Goal: Task Accomplishment & Management: Manage account settings

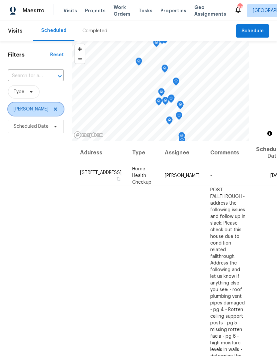
click at [53, 108] on icon at bounding box center [55, 108] width 5 height 5
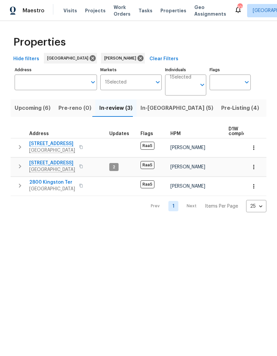
click at [267, 108] on span "Listed (26)" at bounding box center [281, 107] width 29 height 9
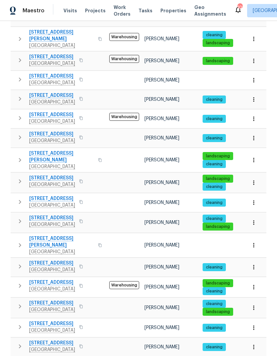
scroll to position [302, 0]
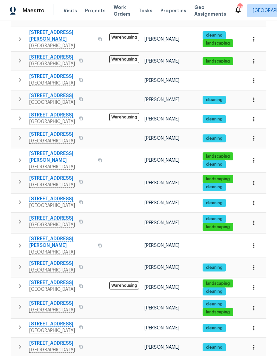
click at [19, 344] on icon "button" at bounding box center [20, 346] width 2 height 4
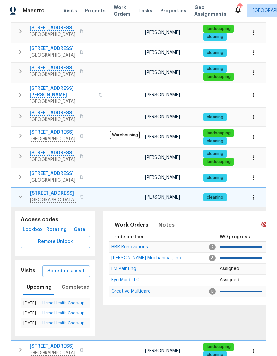
scroll to position [452, 0]
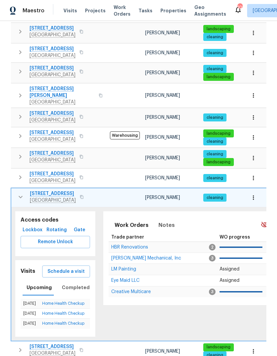
click at [146, 245] on span "HBR Renovations" at bounding box center [129, 247] width 37 height 5
click at [21, 196] on icon "button" at bounding box center [21, 197] width 4 height 2
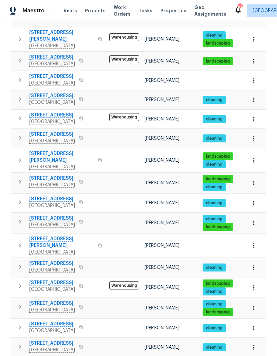
scroll to position [27, 0]
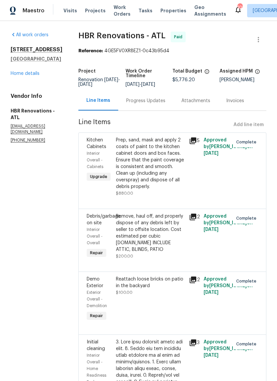
click at [40, 77] on div "3805 Stonewall Ter SE Atlanta, GA 30339 Home details" at bounding box center [37, 61] width 52 height 31
click at [36, 76] on link "Home details" at bounding box center [25, 73] width 29 height 5
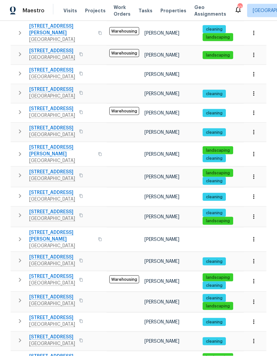
scroll to position [27, 0]
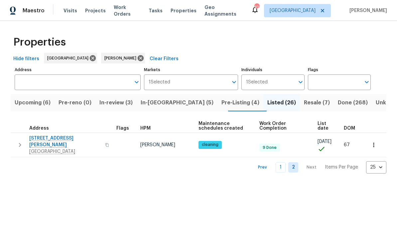
click at [283, 164] on link "1" at bounding box center [281, 167] width 10 height 10
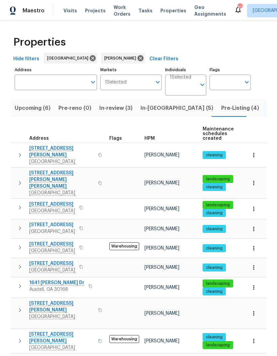
click at [118, 107] on span "In-review (3)" at bounding box center [115, 107] width 33 height 9
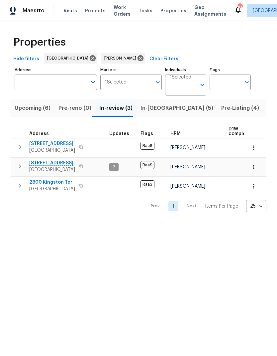
click at [151, 108] on span "In-reno (5)" at bounding box center [177, 107] width 73 height 9
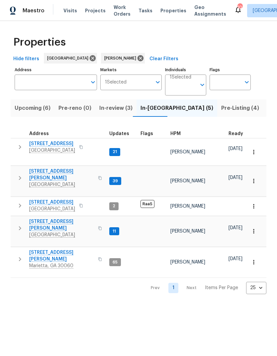
click at [112, 106] on span "In-review (3)" at bounding box center [115, 107] width 33 height 9
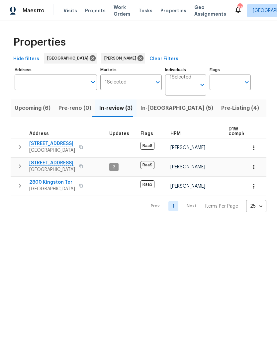
click at [18, 145] on icon "button" at bounding box center [20, 147] width 8 height 8
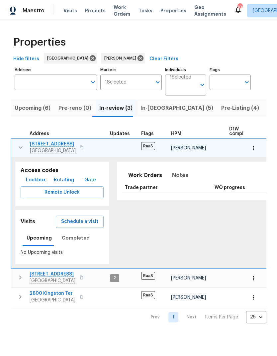
click at [21, 149] on icon "button" at bounding box center [21, 147] width 8 height 8
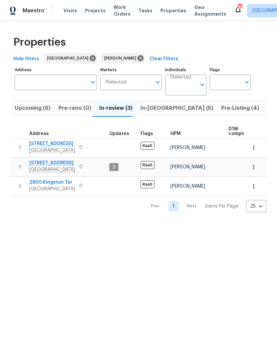
click at [24, 168] on icon "button" at bounding box center [20, 166] width 8 height 8
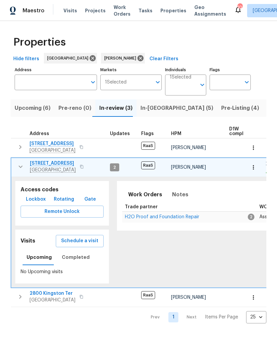
click at [20, 168] on icon "button" at bounding box center [21, 167] width 4 height 2
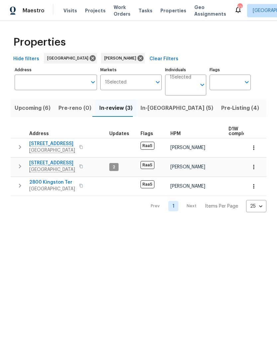
click at [21, 190] on icon "button" at bounding box center [20, 186] width 8 height 8
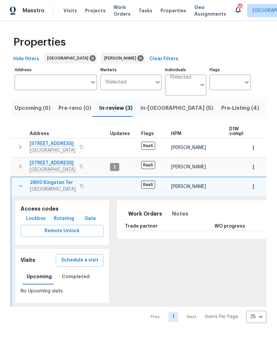
click at [17, 189] on icon "button" at bounding box center [21, 186] width 8 height 8
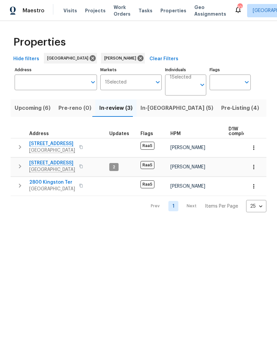
click at [151, 110] on span "In-reno (5)" at bounding box center [177, 107] width 73 height 9
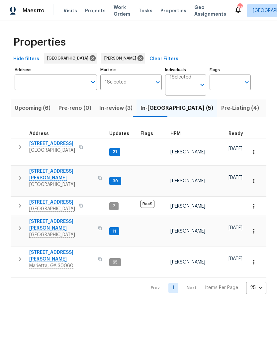
click at [21, 201] on icon "button" at bounding box center [20, 205] width 8 height 8
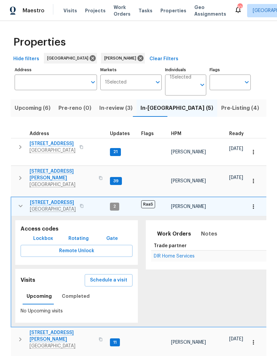
click at [20, 204] on icon "button" at bounding box center [21, 205] width 4 height 2
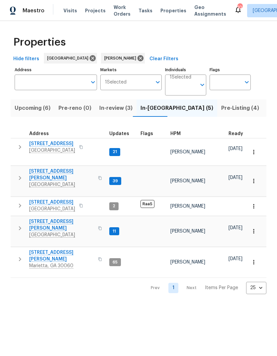
click at [115, 110] on span "In-review (3)" at bounding box center [115, 107] width 33 height 9
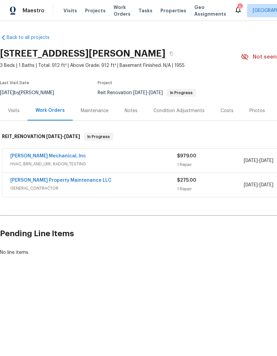
click at [60, 154] on link "[PERSON_NAME] Mechanical, Inc" at bounding box center [48, 156] width 76 height 5
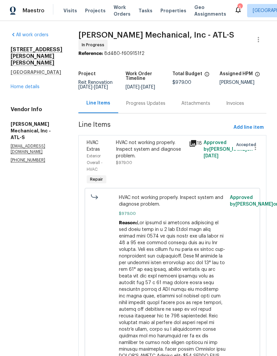
click at [164, 107] on div "Progress Updates" at bounding box center [145, 103] width 39 height 7
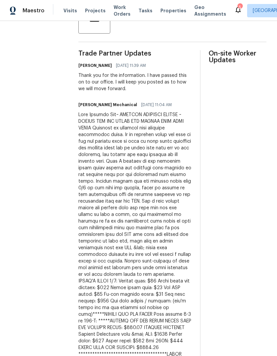
scroll to position [176, 0]
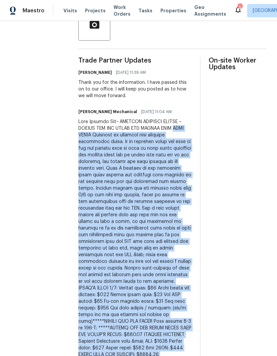
copy div "TECH NOTES Returned to property from previous diagnostic visit. On my previous …"
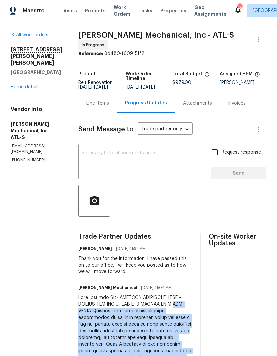
scroll to position [0, 4]
click at [107, 104] on div "Line Items" at bounding box center [97, 103] width 23 height 7
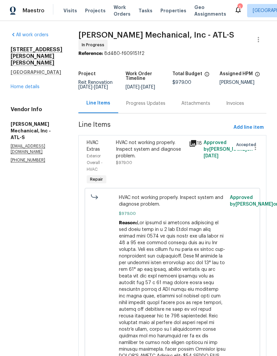
click at [160, 150] on div "HVAC not working properly. Inspect system and diagnose problem." at bounding box center [150, 149] width 69 height 20
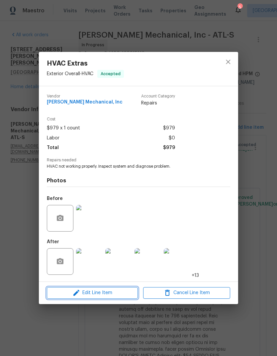
click at [124, 294] on span "Edit Line Item" at bounding box center [92, 293] width 87 height 8
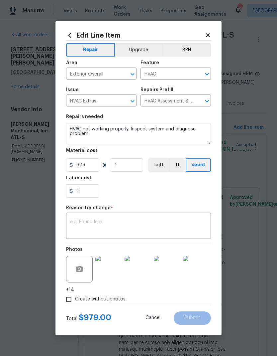
click at [115, 221] on textarea at bounding box center [138, 226] width 137 height 14
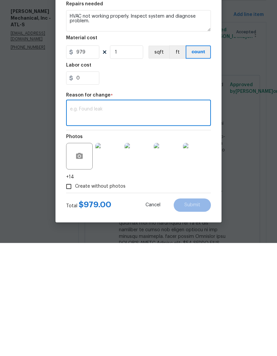
click at [106, 219] on textarea at bounding box center [138, 226] width 137 height 14
paste textarea "TECH NOTES Returned to property from previous diagnostic visit. On my previous …"
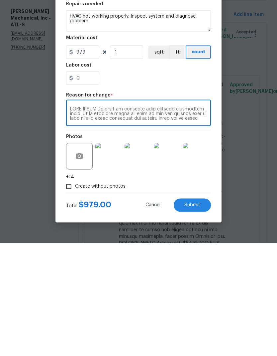
scroll to position [121, 0]
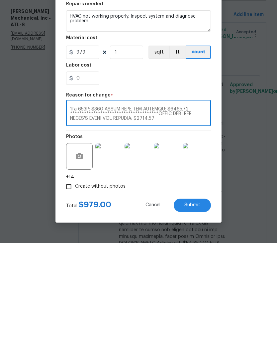
type textarea "TECH NOTES Returned to property from previous diagnostic visit. On my previous …"
click at [92, 158] on input "979" at bounding box center [82, 164] width 33 height 13
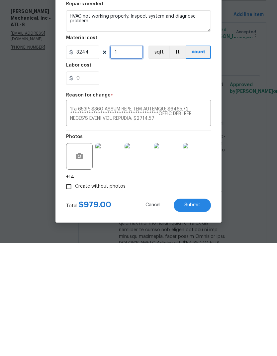
click at [132, 158] on input "1" at bounding box center [126, 164] width 33 height 13
click at [201, 311] on button "Submit" at bounding box center [192, 317] width 37 height 13
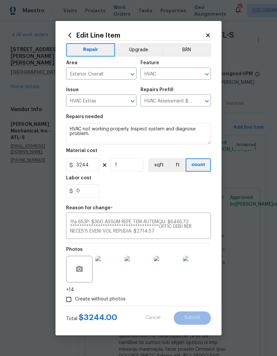
type input "979"
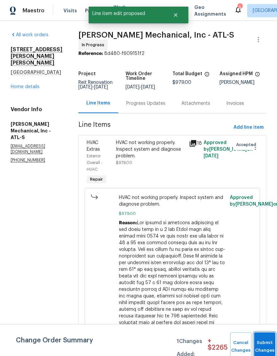
click at [265, 342] on button "Submit Changes" at bounding box center [264, 346] width 21 height 29
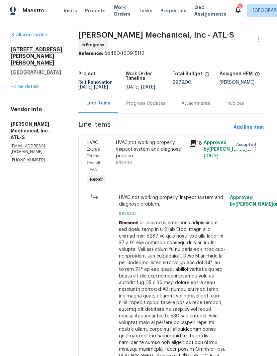
click at [166, 102] on div "Progress Updates" at bounding box center [145, 103] width 39 height 7
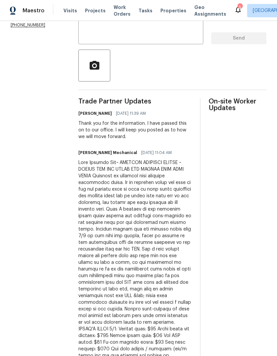
scroll to position [137, 0]
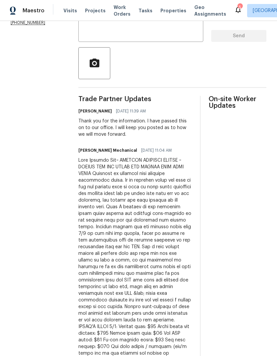
copy div "$3244.00"
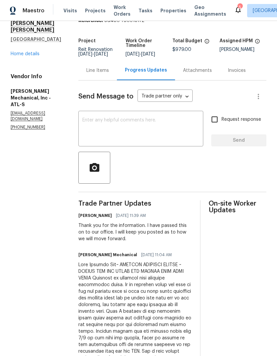
scroll to position [27, 0]
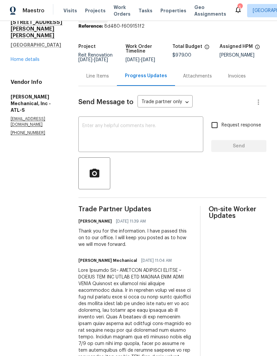
click at [123, 129] on textarea at bounding box center [140, 134] width 117 height 23
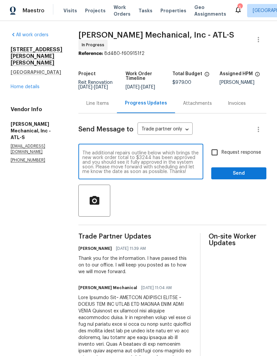
scroll to position [0, 0]
type textarea "The additional repairs outline below which brings the new work order total to $…"
click at [216, 153] on input "Request response" at bounding box center [215, 152] width 14 height 14
checkbox input "true"
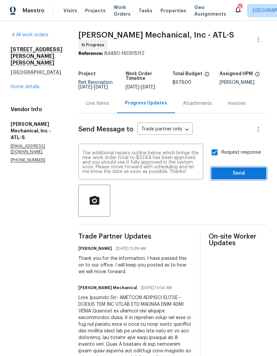
click at [240, 171] on button "Send" at bounding box center [238, 173] width 55 height 12
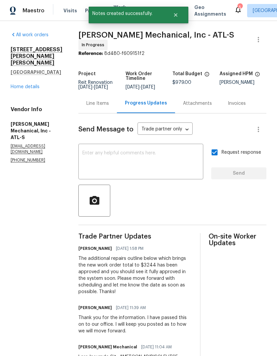
click at [109, 106] on div "Line Items" at bounding box center [97, 103] width 23 height 7
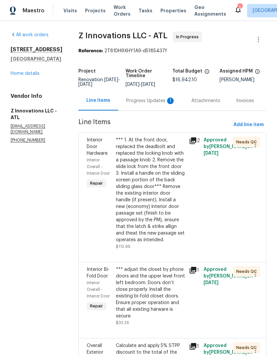
click at [151, 98] on div "Progress Updates 1" at bounding box center [150, 100] width 49 height 7
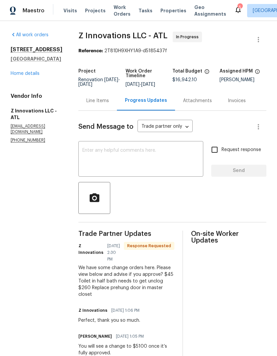
click at [102, 99] on div "Line Items" at bounding box center [97, 100] width 23 height 7
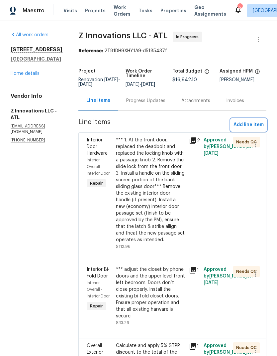
click at [244, 123] on span "Add line item" at bounding box center [249, 125] width 30 height 8
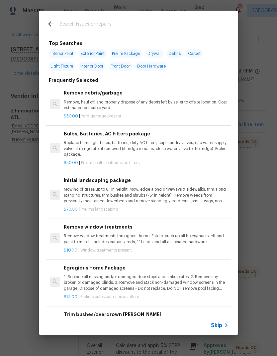
click at [96, 24] on input "text" at bounding box center [130, 25] width 141 height 10
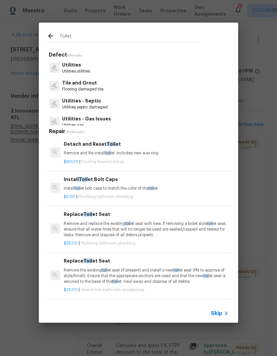
type input "Toilet"
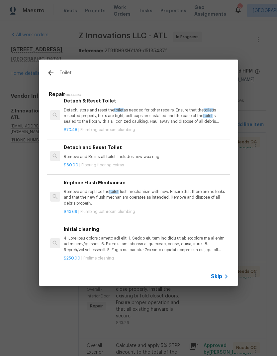
scroll to position [321, 0]
click at [112, 154] on p "Remove and Re install toilet. Includes new wax ring" at bounding box center [146, 157] width 165 height 6
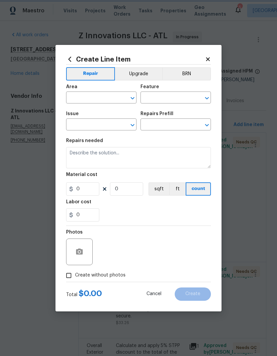
type input "Overall Flooring"
type input "Flooring Extras"
type input "Detach and Reset Toilet $60.00"
type textarea "Remove and Re install toilet. Includes new wax ring"
type input "60"
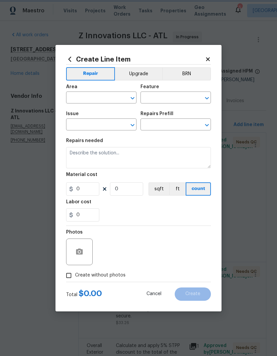
type input "1"
click at [106, 97] on input "text" at bounding box center [92, 98] width 52 height 10
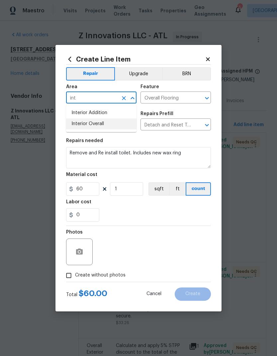
click at [103, 127] on li "Interior Overall" at bounding box center [101, 123] width 70 height 11
type input "Interior Overall"
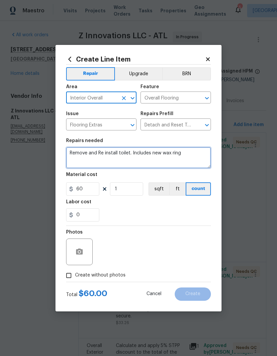
click at [74, 151] on textarea "Remove and Re install toilet. Includes new wax ring" at bounding box center [138, 157] width 145 height 21
click at [75, 151] on textarea "Remove and Re install toilet. Includes new wax ring" at bounding box center [138, 157] width 145 height 21
click at [75, 150] on textarea "Remove and Re install toilet. Includes new wax ring" at bounding box center [138, 157] width 145 height 21
type textarea "The toilet and a half bathroom had to have a clog cleared"
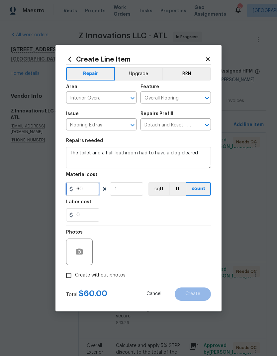
click at [94, 190] on input "60" at bounding box center [82, 188] width 33 height 13
type input "45"
click at [135, 191] on input "1" at bounding box center [126, 188] width 33 height 13
click at [84, 258] on button "button" at bounding box center [79, 252] width 16 height 16
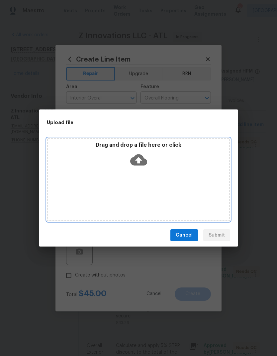
click at [138, 163] on icon at bounding box center [138, 159] width 17 height 17
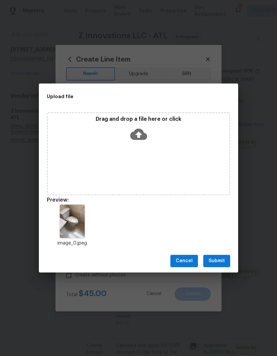
click at [224, 258] on span "Submit" at bounding box center [217, 261] width 16 height 8
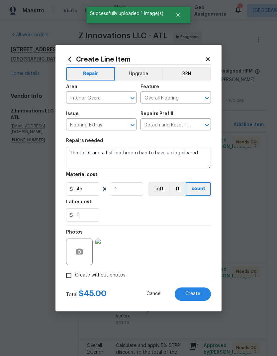
click at [197, 296] on span "Create" at bounding box center [193, 293] width 15 height 5
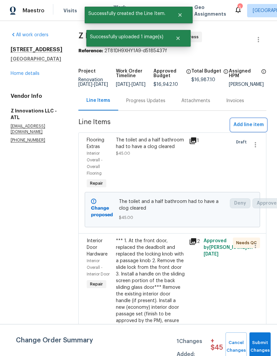
click at [256, 128] on span "Add line item" at bounding box center [249, 125] width 30 height 8
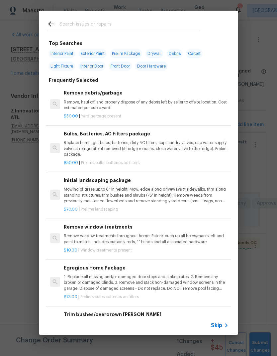
click at [103, 23] on input "text" at bounding box center [130, 25] width 141 height 10
type input "Interior door"
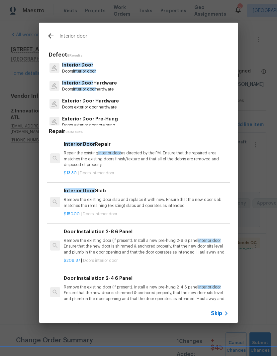
click at [90, 68] on p "Doors interior door" at bounding box center [79, 71] width 34 height 6
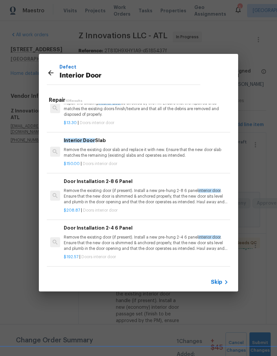
scroll to position [18, 0]
click at [146, 196] on p "Remove the existing door (if present). Install a new pre-hung 2-8 6 panel inter…" at bounding box center [146, 197] width 165 height 17
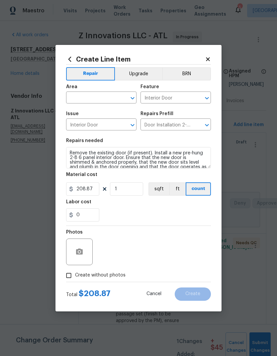
click at [107, 96] on input "text" at bounding box center [92, 98] width 52 height 10
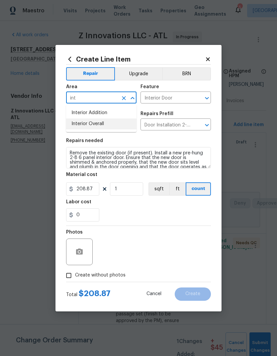
click at [103, 124] on li "Interior Overall" at bounding box center [101, 123] width 70 height 11
type input "Interior Overall"
click at [97, 190] on input "208.87" at bounding box center [82, 188] width 33 height 13
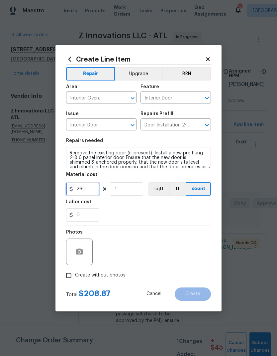
type input "260"
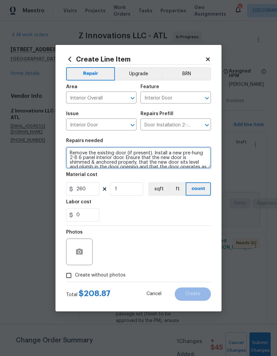
click at [70, 150] on textarea "Remove the existing door (if present). Install a new pre-hung 2-8 6 panel inter…" at bounding box center [138, 157] width 145 height 21
click at [78, 150] on textarea "Remove the existing door (if present). Install a new pre-hung 2-8 6 panel inter…" at bounding box center [138, 157] width 145 height 21
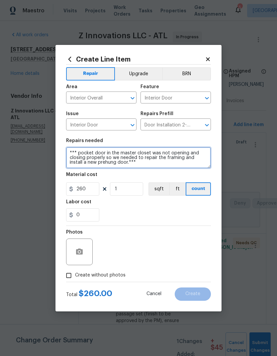
type textarea "*** pocket door in the master closet was not opening and closing properly so we…"
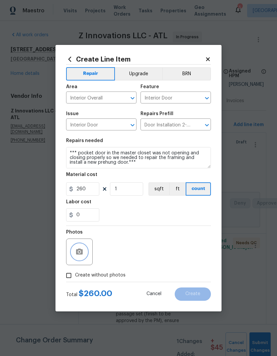
click at [86, 256] on button "button" at bounding box center [79, 252] width 16 height 16
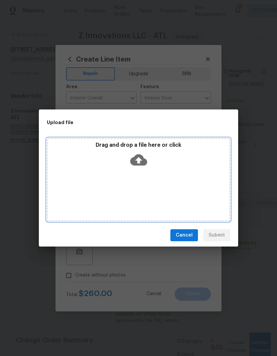
click at [148, 160] on div "Drag and drop a file here or click" at bounding box center [139, 156] width 182 height 29
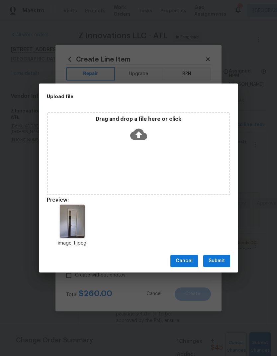
click at [224, 261] on span "Submit" at bounding box center [217, 261] width 16 height 8
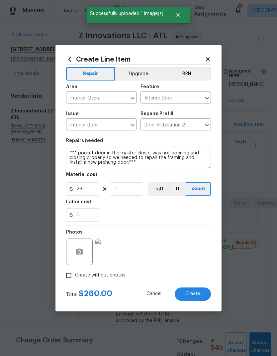
click at [200, 296] on span "Create" at bounding box center [193, 293] width 15 height 5
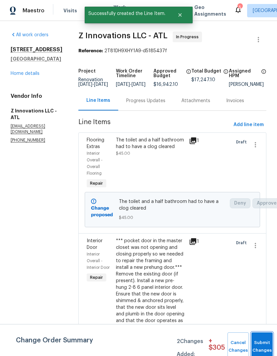
click at [264, 343] on button "Submit Changes" at bounding box center [262, 346] width 21 height 29
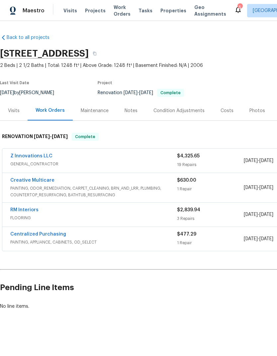
click at [42, 156] on link "Z Innovations LLC" at bounding box center [31, 156] width 42 height 5
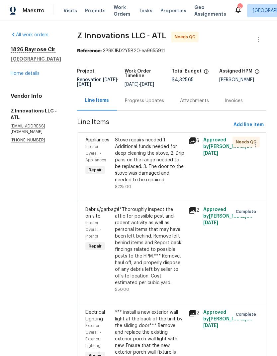
click at [157, 160] on div "Stove repairs needed 1. Additional funds needed for deep cleaning the stove. 2.…" at bounding box center [150, 160] width 70 height 47
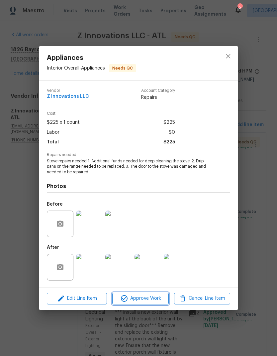
click at [147, 299] on span "Approve Work" at bounding box center [140, 298] width 52 height 8
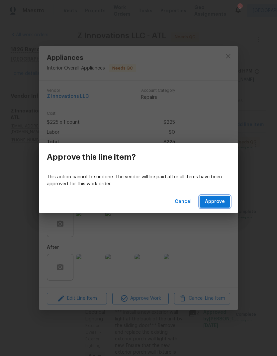
click at [223, 205] on span "Approve" at bounding box center [215, 201] width 20 height 8
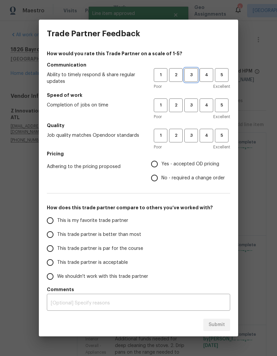
click at [192, 73] on span "3" at bounding box center [191, 75] width 12 height 8
click at [194, 101] on button "3" at bounding box center [192, 105] width 14 height 14
click at [191, 130] on button "3" at bounding box center [192, 136] width 14 height 14
click at [158, 176] on input "No - required a change order" at bounding box center [155, 178] width 14 height 14
radio input "true"
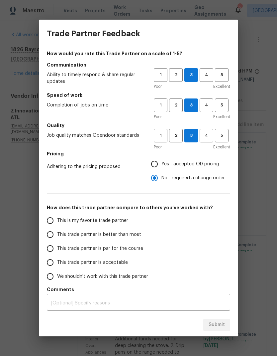
click at [54, 248] on input "This trade partner is par for the course" at bounding box center [50, 248] width 14 height 14
click at [221, 322] on span "Submit" at bounding box center [217, 325] width 16 height 8
radio input "true"
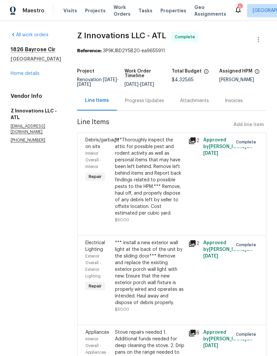
radio input "false"
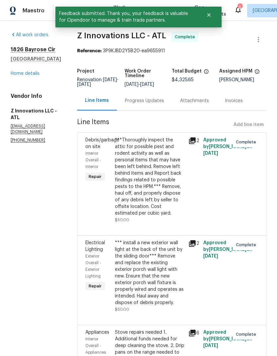
click at [31, 71] on link "Home details" at bounding box center [25, 73] width 29 height 5
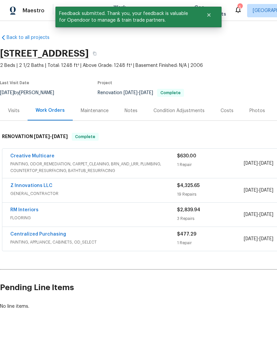
click at [45, 154] on link "Creative Multicare" at bounding box center [32, 156] width 44 height 5
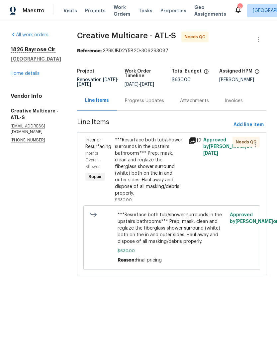
click at [172, 170] on div "***Resurface both tub/shower surrounds in the upstairs bathrooms*** Prep, mask,…" at bounding box center [150, 167] width 70 height 60
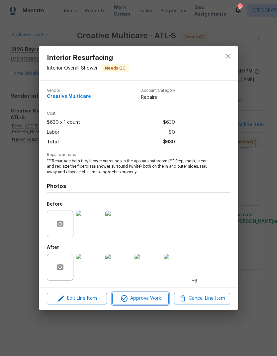
click at [158, 298] on span "Approve Work" at bounding box center [140, 298] width 52 height 8
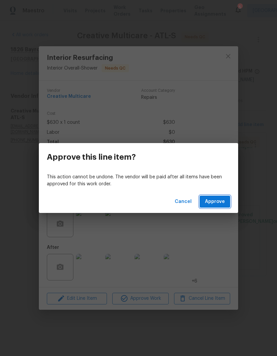
click at [220, 201] on span "Approve" at bounding box center [215, 201] width 20 height 8
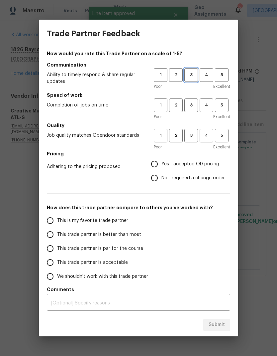
click at [194, 72] on span "3" at bounding box center [191, 75] width 12 height 8
click at [194, 105] on span "3" at bounding box center [191, 105] width 12 height 8
click at [194, 131] on button "3" at bounding box center [192, 136] width 14 height 14
click at [157, 176] on input "No - required a change order" at bounding box center [155, 178] width 14 height 14
radio input "true"
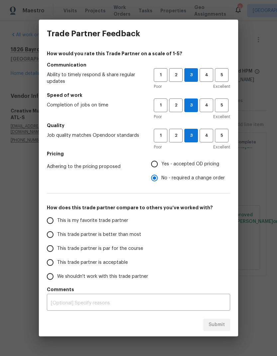
click at [53, 253] on input "This trade partner is par for the course" at bounding box center [50, 248] width 14 height 14
click at [220, 327] on span "Submit" at bounding box center [217, 325] width 16 height 8
radio input "true"
radio input "false"
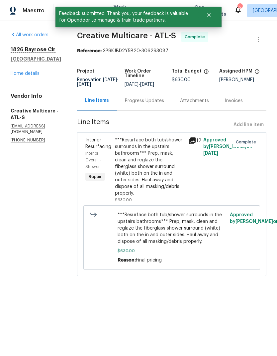
click at [36, 72] on link "Home details" at bounding box center [25, 73] width 29 height 5
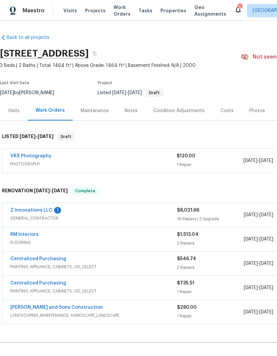
click at [42, 211] on link "Z Innovations LLC" at bounding box center [31, 210] width 42 height 5
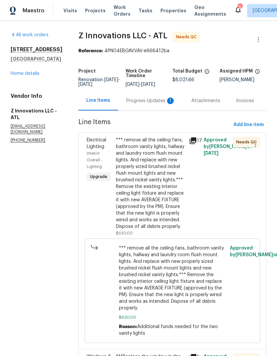
click at [154, 99] on div "Progress Updates 1" at bounding box center [150, 100] width 49 height 7
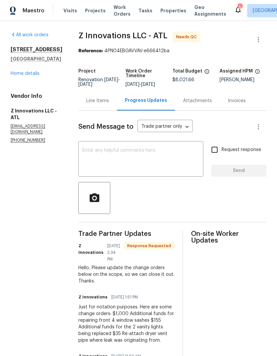
click at [97, 100] on div "Line Items" at bounding box center [97, 100] width 23 height 7
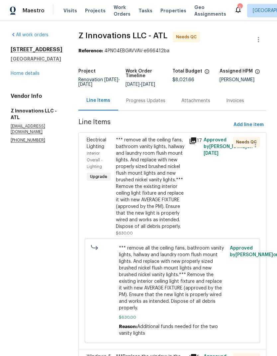
click at [158, 205] on div "*** remove all the ceiling fans, bathroom vanity lights, hallway and laundry ro…" at bounding box center [150, 183] width 69 height 93
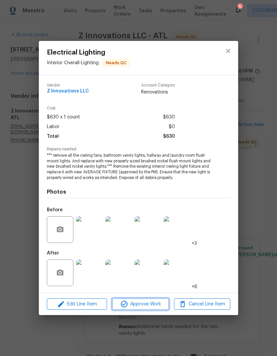
click at [159, 306] on span "Approve Work" at bounding box center [140, 304] width 52 height 8
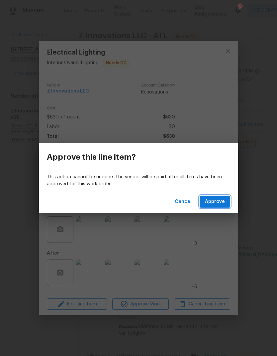
click at [221, 202] on span "Approve" at bounding box center [215, 201] width 20 height 8
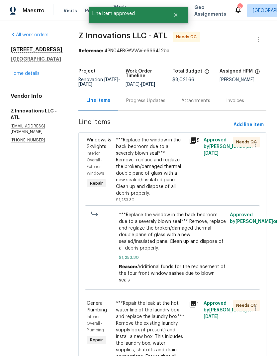
click at [158, 175] on div "***Replace the window in the back bedroom due to a severely blown seal*** Remov…" at bounding box center [150, 167] width 69 height 60
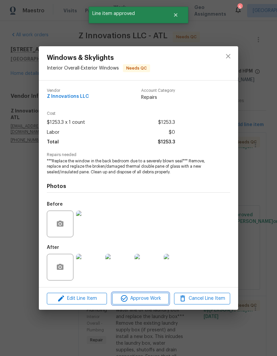
click at [158, 299] on span "Approve Work" at bounding box center [140, 298] width 52 height 8
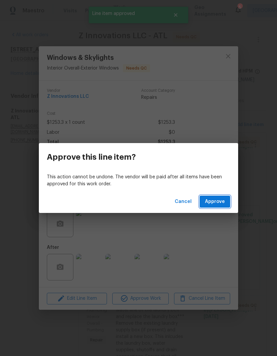
click at [224, 201] on span "Approve" at bounding box center [215, 201] width 20 height 8
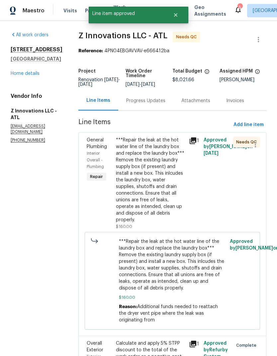
click at [160, 192] on div "***Repair the leak at the hot water line of the laundry box and replace the lau…" at bounding box center [150, 180] width 69 height 86
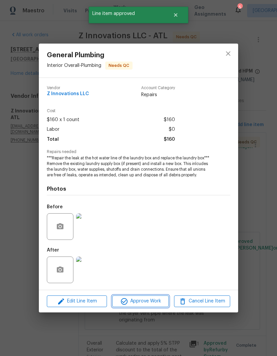
click at [160, 300] on span "Approve Work" at bounding box center [140, 301] width 52 height 8
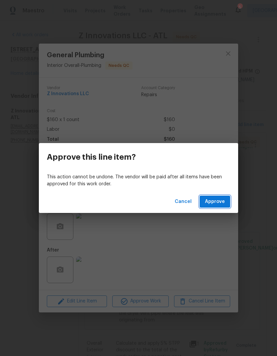
click at [224, 202] on span "Approve" at bounding box center [215, 201] width 20 height 8
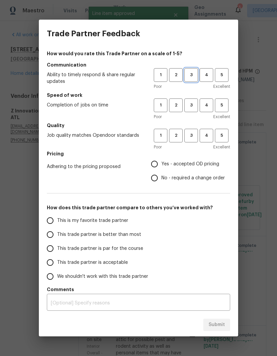
click at [195, 71] on span "3" at bounding box center [191, 75] width 12 height 8
click at [194, 100] on button "3" at bounding box center [192, 105] width 14 height 14
click at [196, 129] on button "3" at bounding box center [192, 136] width 14 height 14
click at [159, 175] on input "No - required a change order" at bounding box center [155, 178] width 14 height 14
radio input "true"
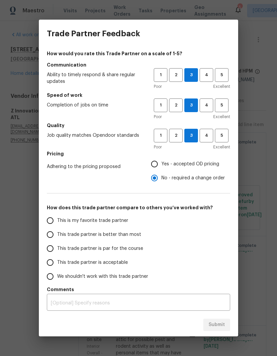
click at [52, 249] on input "This trade partner is par for the course" at bounding box center [50, 248] width 14 height 14
click at [224, 323] on span "Submit" at bounding box center [217, 325] width 16 height 8
radio input "true"
radio input "false"
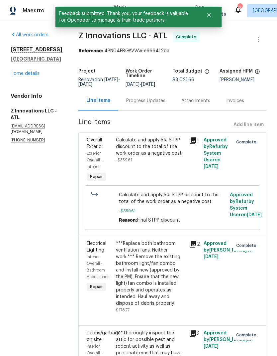
click at [37, 71] on link "Home details" at bounding box center [25, 73] width 29 height 5
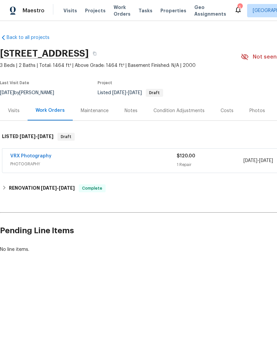
scroll to position [0, 0]
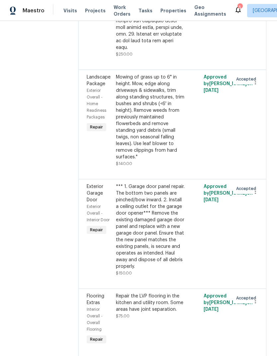
scroll to position [2584, 0]
click at [159, 183] on div "*** 1. Garage door panel repair. The bottom two panels are pinched/bow inward. …" at bounding box center [150, 226] width 69 height 86
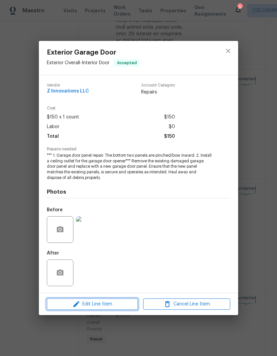
click at [119, 307] on span "Edit Line Item" at bounding box center [92, 304] width 87 height 8
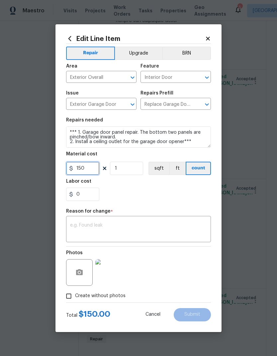
click at [94, 167] on input "150" at bounding box center [82, 168] width 33 height 13
type input "1900"
click at [139, 167] on input "1" at bounding box center [126, 168] width 33 height 13
click at [132, 221] on div "x ​" at bounding box center [138, 229] width 145 height 25
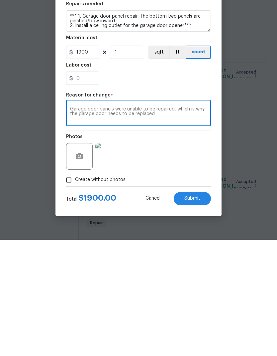
click at [179, 223] on textarea "Garage door panels were unable to be repaired, which is why the garage door nee…" at bounding box center [138, 230] width 137 height 14
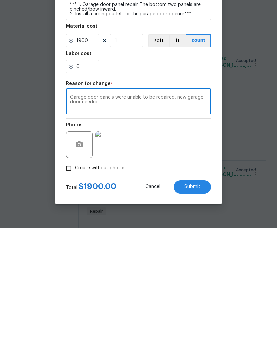
type textarea "Garage door panels were unable to be repaired, new garage door needed"
click at [201, 308] on button "Submit" at bounding box center [192, 314] width 37 height 13
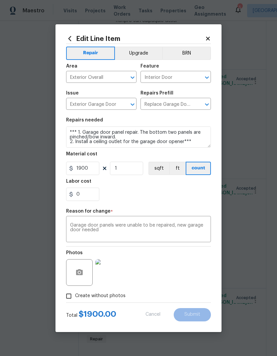
type input "150"
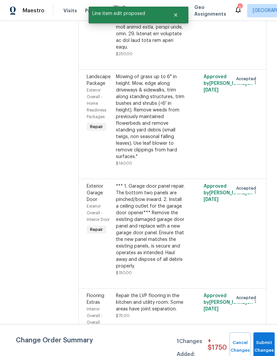
scroll to position [0, 0]
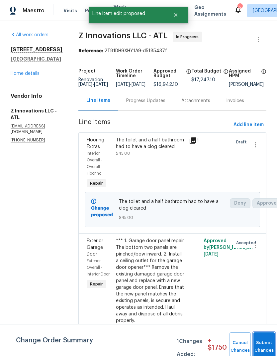
click at [263, 344] on button "Submit Changes" at bounding box center [264, 346] width 21 height 29
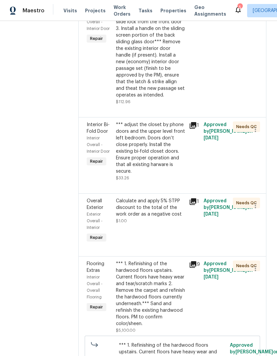
scroll to position [654, 0]
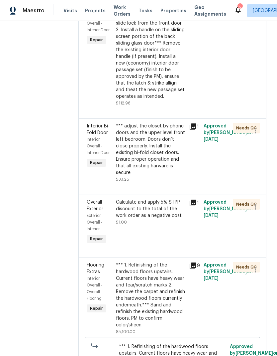
click at [162, 202] on div "Calculate and apply 5% STPP discount to the total of the work order as a negati…" at bounding box center [150, 209] width 69 height 20
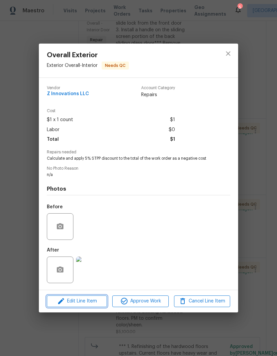
click at [95, 302] on span "Edit Line Item" at bounding box center [77, 301] width 56 height 8
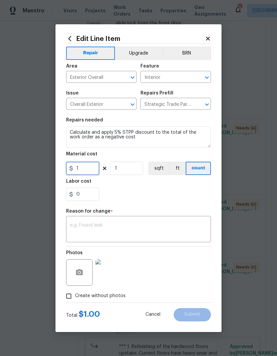
click at [95, 172] on input "1" at bounding box center [82, 168] width 33 height 13
click at [77, 166] on input "862.35" at bounding box center [82, 168] width 33 height 13
type input "-862.35"
click at [95, 196] on input "0" at bounding box center [82, 194] width 33 height 13
click at [127, 227] on textarea at bounding box center [138, 230] width 137 height 14
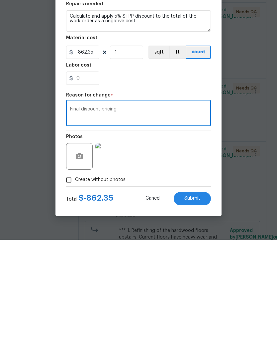
scroll to position [27, 0]
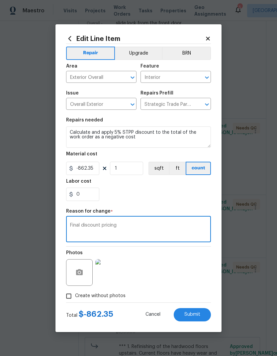
type textarea "Final discount pricing"
click at [203, 315] on button "Submit" at bounding box center [192, 314] width 37 height 13
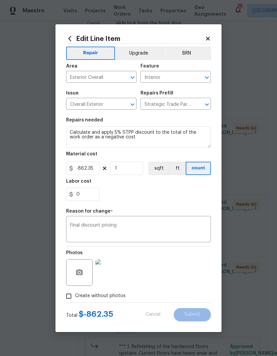
type input "1"
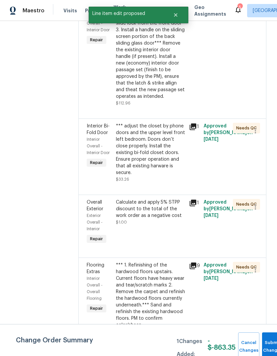
scroll to position [0, 0]
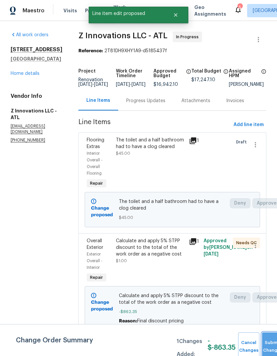
click at [269, 344] on button "Submit Changes" at bounding box center [272, 346] width 21 height 29
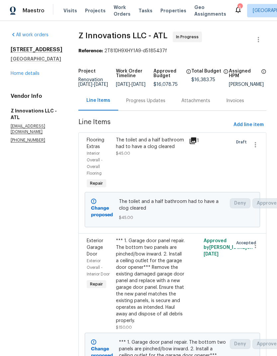
click at [34, 76] on link "Home details" at bounding box center [25, 73] width 29 height 5
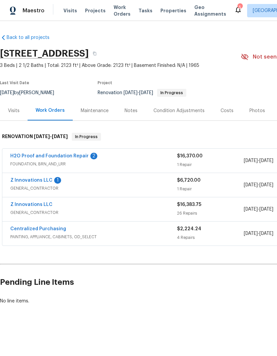
click at [39, 182] on link "Z Innovations LLC" at bounding box center [31, 180] width 42 height 5
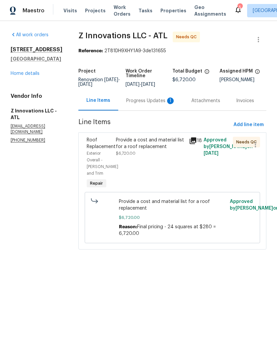
click at [157, 104] on div "Progress Updates 1" at bounding box center [150, 100] width 49 height 7
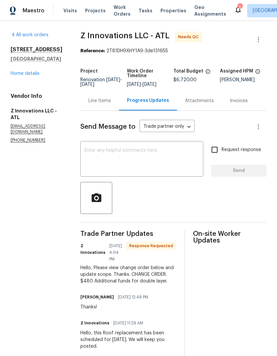
click at [103, 104] on div "Line Items" at bounding box center [99, 100] width 23 height 7
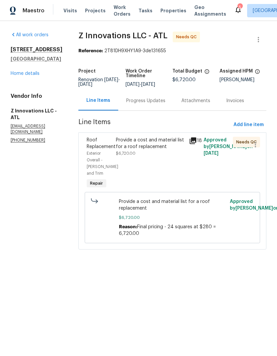
click at [157, 104] on div "Progress Updates" at bounding box center [145, 100] width 39 height 7
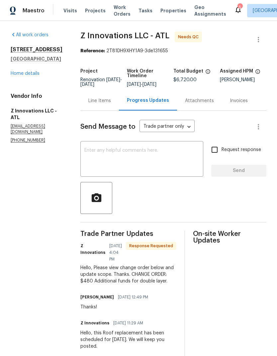
click at [107, 104] on div "Line Items" at bounding box center [99, 100] width 23 height 7
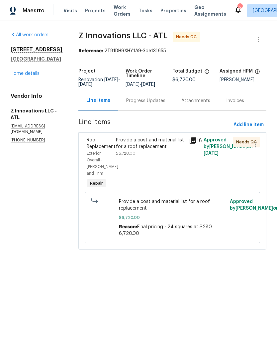
click at [152, 149] on div "Provide a cost and material list for a roof replacement" at bounding box center [150, 143] width 69 height 13
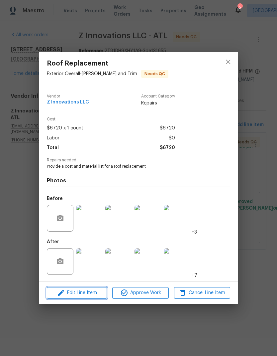
click at [94, 289] on button "Edit Line Item" at bounding box center [77, 293] width 60 height 12
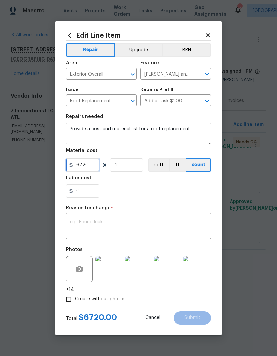
click at [93, 167] on input "6720" at bounding box center [82, 164] width 33 height 13
type input "7200"
click at [134, 169] on input "1" at bounding box center [126, 164] width 33 height 13
click at [112, 220] on textarea at bounding box center [138, 226] width 137 height 14
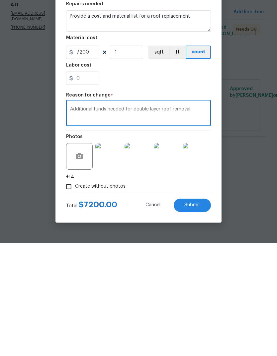
type textarea "Additional funds needed for double layer roof removal"
click at [201, 311] on button "Submit" at bounding box center [192, 317] width 37 height 13
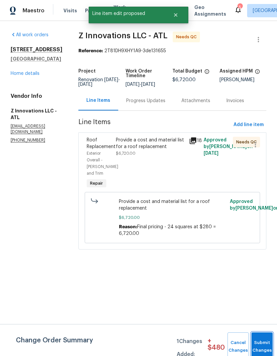
click at [261, 340] on button "Submit Changes" at bounding box center [262, 346] width 21 height 29
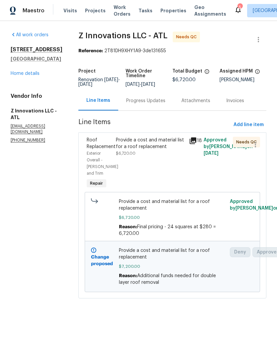
click at [35, 71] on link "Home details" at bounding box center [25, 73] width 29 height 5
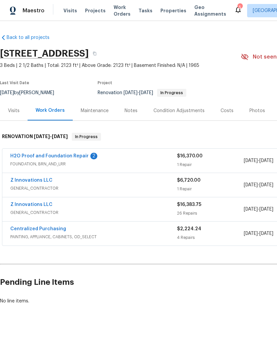
click at [69, 157] on link "H2O Proof and Foundation Repair" at bounding box center [49, 156] width 78 height 5
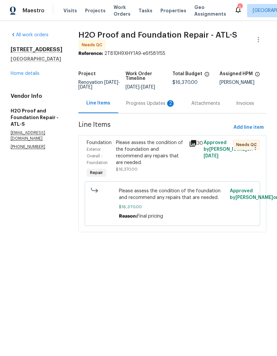
click at [148, 107] on div "Progress Updates 2" at bounding box center [150, 103] width 65 height 20
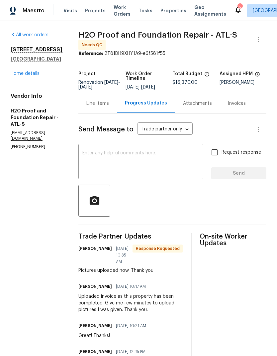
click at [86, 104] on div "Line Items" at bounding box center [97, 103] width 23 height 7
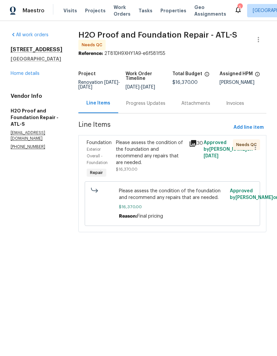
click at [151, 156] on div "Please assess the condition of the foundation and recommend any repairs that ar…" at bounding box center [150, 152] width 69 height 27
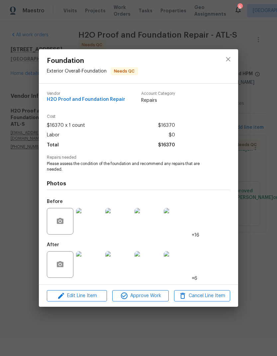
click at [93, 234] on img at bounding box center [89, 221] width 27 height 27
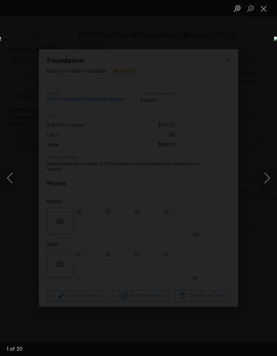
click at [269, 181] on button "Next image" at bounding box center [267, 178] width 20 height 27
click at [269, 180] on button "Next image" at bounding box center [267, 178] width 20 height 27
click at [268, 182] on button "Next image" at bounding box center [267, 178] width 20 height 27
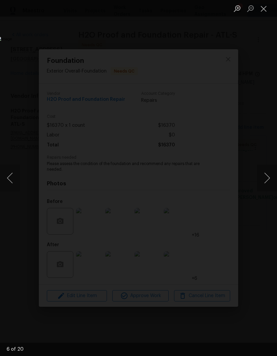
click at [268, 182] on button "Next image" at bounding box center [267, 178] width 20 height 27
click at [268, 183] on button "Next image" at bounding box center [267, 178] width 20 height 27
click at [267, 177] on button "Next image" at bounding box center [267, 178] width 20 height 27
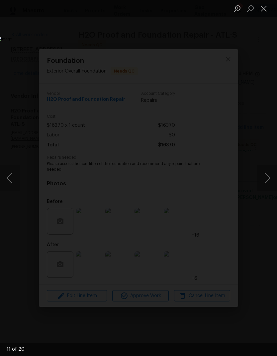
click at [267, 176] on button "Next image" at bounding box center [267, 178] width 20 height 27
click at [268, 180] on button "Next image" at bounding box center [267, 178] width 20 height 27
click at [267, 10] on button "Close lightbox" at bounding box center [263, 9] width 13 height 12
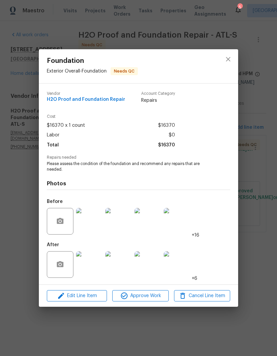
click at [95, 269] on img at bounding box center [89, 264] width 27 height 27
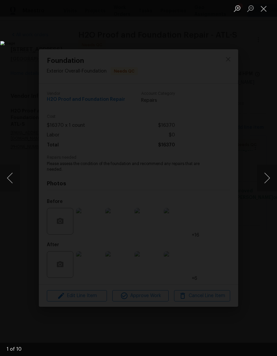
click at [267, 180] on button "Next image" at bounding box center [267, 178] width 20 height 27
click at [266, 179] on button "Next image" at bounding box center [267, 178] width 20 height 27
click at [267, 179] on button "Next image" at bounding box center [267, 178] width 20 height 27
click at [266, 179] on button "Next image" at bounding box center [267, 178] width 20 height 27
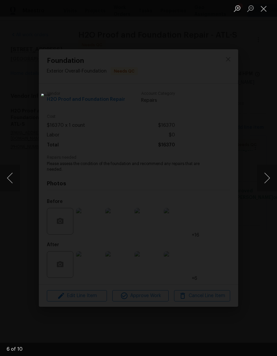
click at [9, 175] on button "Previous image" at bounding box center [10, 178] width 20 height 27
click at [268, 180] on button "Next image" at bounding box center [267, 178] width 20 height 27
click at [267, 180] on button "Next image" at bounding box center [267, 178] width 20 height 27
click at [266, 182] on button "Next image" at bounding box center [267, 178] width 20 height 27
click at [267, 180] on button "Next image" at bounding box center [267, 178] width 20 height 27
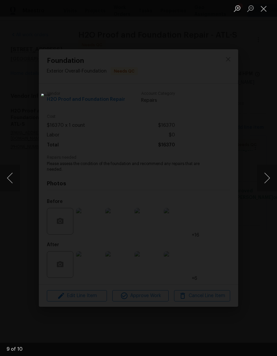
click at [267, 180] on button "Next image" at bounding box center [267, 178] width 20 height 27
click at [268, 7] on button "Close lightbox" at bounding box center [263, 9] width 13 height 12
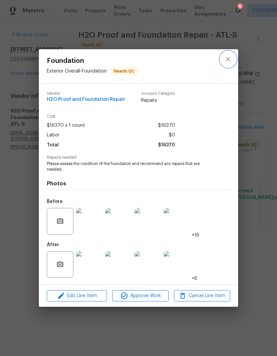
click at [228, 55] on icon "close" at bounding box center [228, 59] width 8 height 8
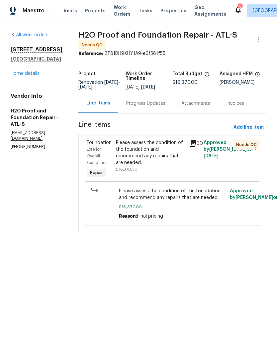
click at [152, 156] on div "Please assess the condition of the foundation and recommend any repairs that ar…" at bounding box center [150, 152] width 69 height 27
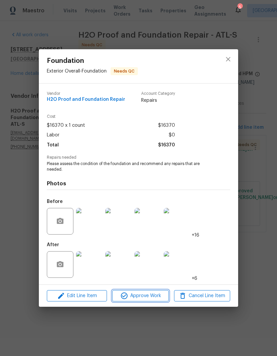
click at [155, 296] on span "Approve Work" at bounding box center [140, 296] width 52 height 8
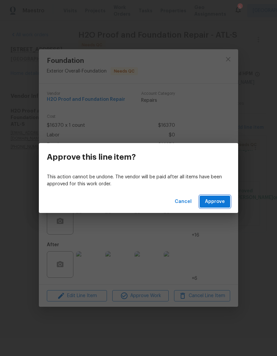
click at [217, 202] on span "Approve" at bounding box center [215, 201] width 20 height 8
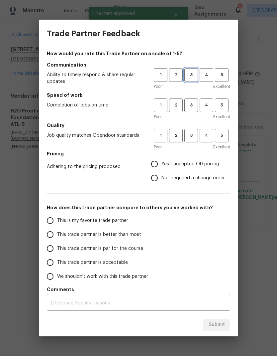
click at [191, 74] on span "3" at bounding box center [191, 75] width 12 height 8
click at [190, 105] on span "3" at bounding box center [191, 105] width 12 height 8
click at [191, 136] on span "3" at bounding box center [191, 136] width 12 height 8
click at [158, 177] on input "No - required a change order" at bounding box center [155, 178] width 14 height 14
radio input "true"
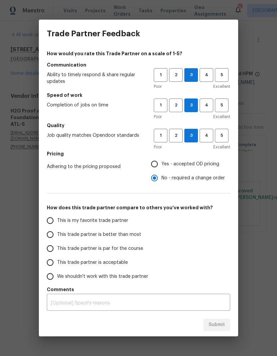
click at [160, 165] on input "Yes - accepted OD pricing" at bounding box center [155, 164] width 14 height 14
radio input "true"
click at [159, 180] on input "No - required a change order" at bounding box center [155, 178] width 14 height 14
radio input "true"
click at [51, 248] on input "This trade partner is par for the course" at bounding box center [50, 248] width 14 height 14
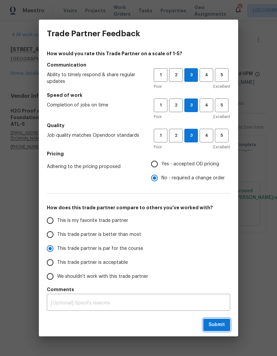
click at [224, 324] on span "Submit" at bounding box center [217, 325] width 16 height 8
radio input "true"
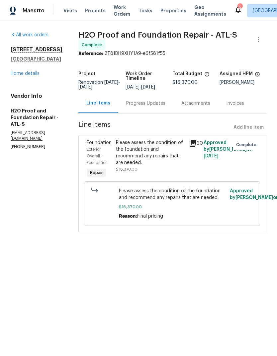
click at [38, 76] on link "Home details" at bounding box center [25, 73] width 29 height 5
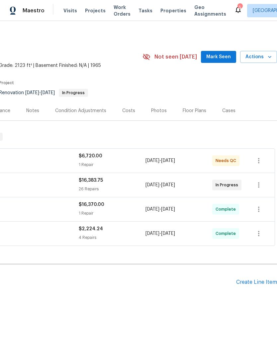
scroll to position [0, 98]
click at [126, 112] on div "Costs" at bounding box center [128, 110] width 13 height 7
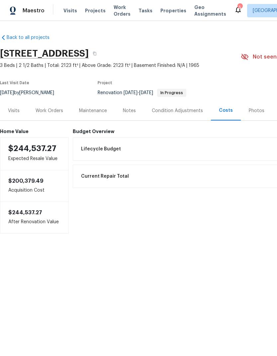
click at [133, 108] on div "Notes" at bounding box center [129, 110] width 13 height 7
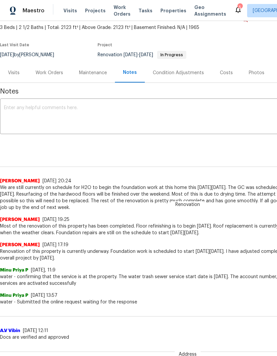
scroll to position [39, 0]
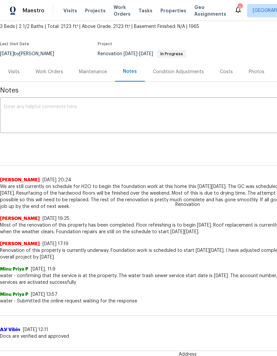
click at [67, 108] on textarea at bounding box center [188, 115] width 368 height 23
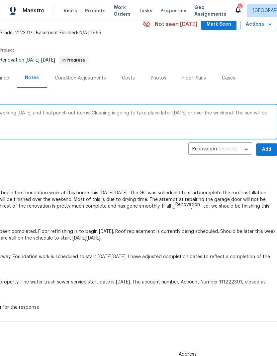
scroll to position [28, 98]
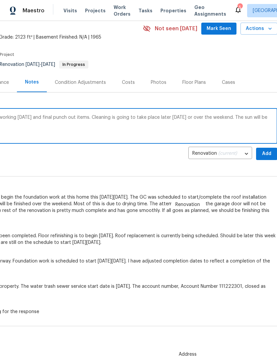
click at [252, 119] on textarea "Foundation work finished up yesterday. GC is working today and final punch out …" at bounding box center [90, 126] width 368 height 23
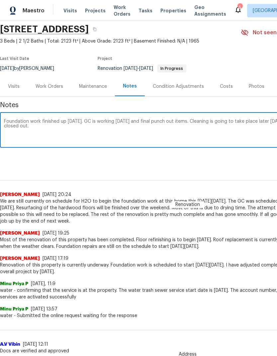
scroll to position [24, 0]
click at [113, 129] on textarea "Foundation work finished up yesterday. GC is working today and final punch out …" at bounding box center [188, 130] width 368 height 23
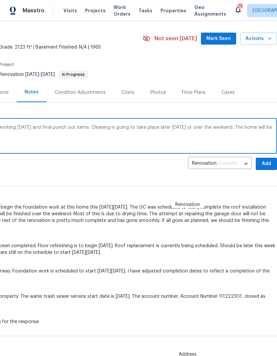
scroll to position [18, 98]
click at [237, 127] on textarea "Foundation work finished up yesterday. GC is working today and final punch out …" at bounding box center [90, 136] width 368 height 23
click at [237, 126] on textarea "Foundation work finished up yesterday. GC is working today and final punch out …" at bounding box center [90, 136] width 368 height 23
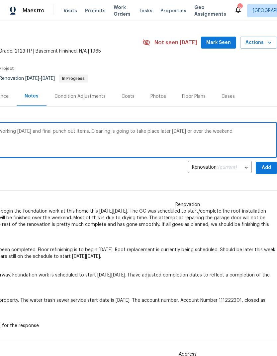
scroll to position [15, 98]
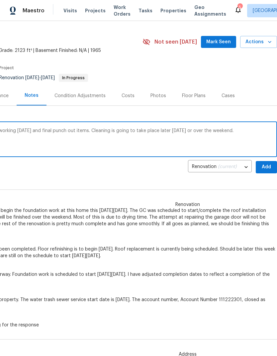
type textarea "Foundation work finished up yesterday. GC is working today and final punch out …"
click at [269, 167] on span "Add" at bounding box center [266, 167] width 11 height 8
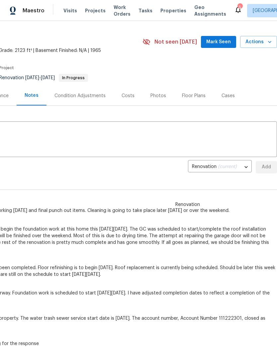
click at [227, 44] on span "Mark Seen" at bounding box center [218, 42] width 25 height 8
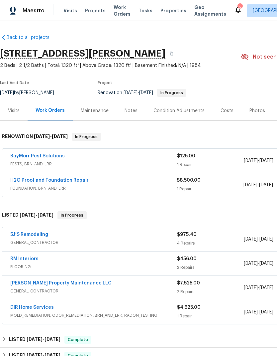
click at [134, 109] on div "Notes" at bounding box center [131, 110] width 13 height 7
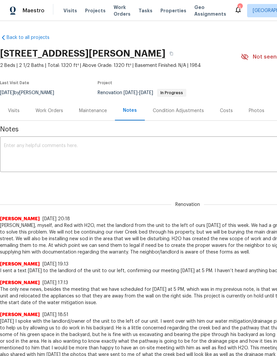
click at [76, 145] on textarea at bounding box center [188, 154] width 368 height 23
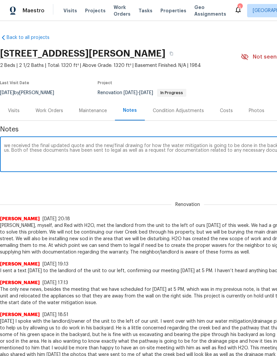
scroll to position [0, 98]
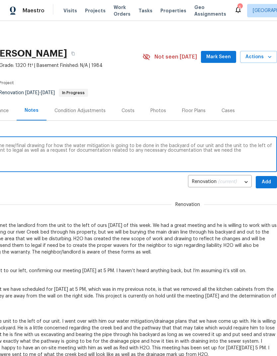
click at [67, 151] on textarea "we received the final updated quote and the new/final drawing for how the water…" at bounding box center [90, 154] width 368 height 23
click at [189, 152] on textarea "we received the final updated quote and the new/final drawing for how the water…" at bounding box center [90, 154] width 368 height 23
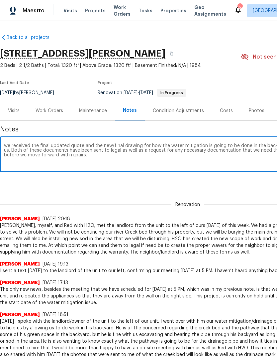
scroll to position [0, 0]
click at [16, 144] on textarea "we received the final updated quote and the new/final drawing for how the water…" at bounding box center [188, 154] width 368 height 23
click at [11, 144] on textarea "we received the final updated quote and the new/final drawing for how the water…" at bounding box center [188, 154] width 368 height 23
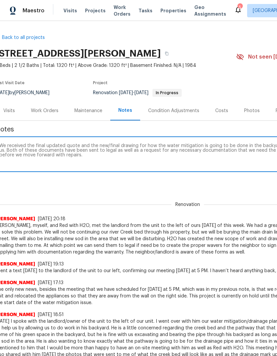
scroll to position [0, 5]
click at [113, 151] on textarea "We received the final updated quote and the new/final drawing for how the water…" at bounding box center [183, 154] width 368 height 23
click at [159, 163] on textarea "We received the final updated quote and the new/final drawing for how the water…" at bounding box center [183, 154] width 368 height 23
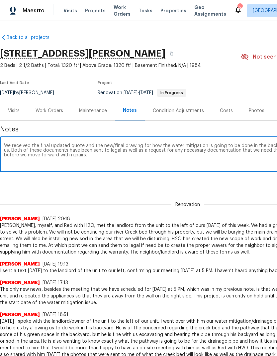
scroll to position [0, 0]
click at [9, 144] on textarea "We received the final updated quote and the new/final drawing for how the water…" at bounding box center [188, 154] width 368 height 23
click at [8, 144] on textarea "We received the final updated quote and the new/final drawing for how the water…" at bounding box center [188, 154] width 368 height 23
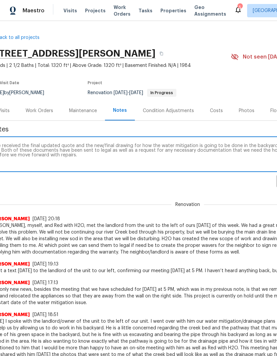
scroll to position [0, 15]
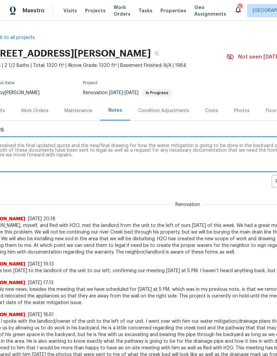
click at [217, 165] on textarea "We received the final updated quote and the new/final drawing for how the water…" at bounding box center [173, 154] width 368 height 23
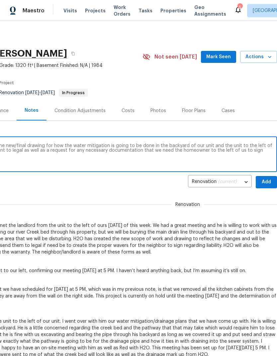
scroll to position [0, 98]
type textarea "We received the final updated quote and the new/final drawing for how the water…"
click at [270, 183] on span "Add" at bounding box center [266, 182] width 11 height 8
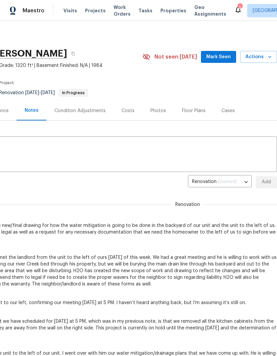
click at [225, 55] on span "Mark Seen" at bounding box center [218, 57] width 25 height 8
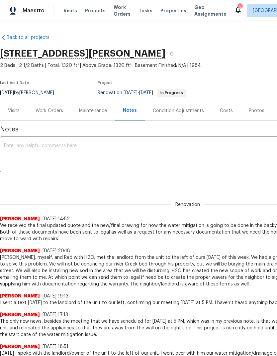
scroll to position [0, 0]
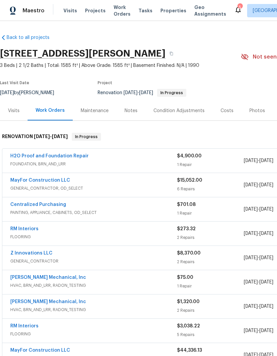
click at [72, 158] on link "H2O Proof and Foundation Repair" at bounding box center [49, 156] width 78 height 5
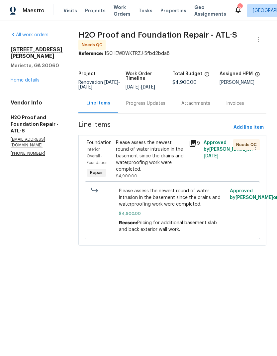
click at [150, 154] on div "Please assess the newest round of water intrusion in the basement since the dra…" at bounding box center [150, 155] width 69 height 33
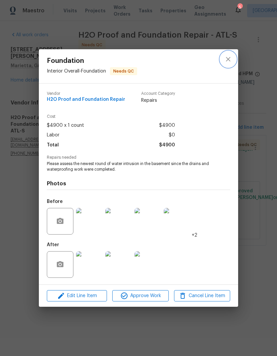
click at [231, 57] on icon "close" at bounding box center [228, 59] width 8 height 8
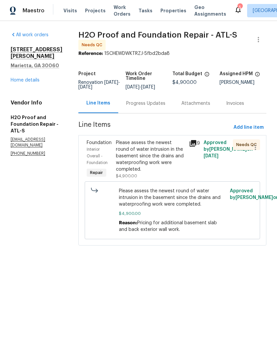
click at [32, 82] on link "Home details" at bounding box center [25, 80] width 29 height 5
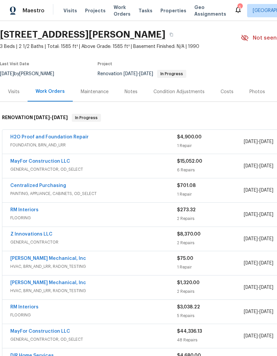
scroll to position [19, 0]
click at [63, 162] on link "MayFor Construction LLC" at bounding box center [40, 161] width 60 height 5
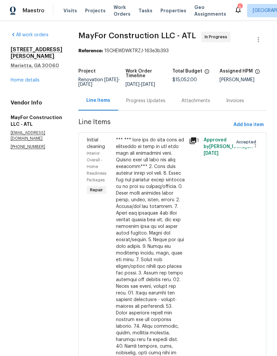
click at [165, 104] on div "Progress Updates" at bounding box center [145, 100] width 39 height 7
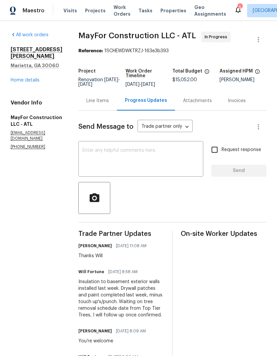
click at [108, 104] on div "Line Items" at bounding box center [97, 100] width 23 height 7
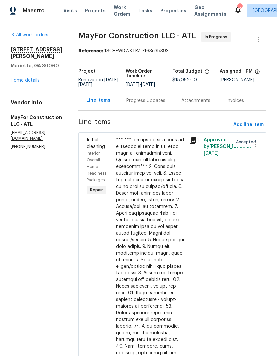
click at [36, 78] on link "Home details" at bounding box center [25, 80] width 29 height 5
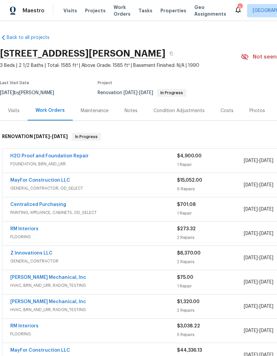
click at [135, 109] on div "Notes" at bounding box center [131, 110] width 13 height 7
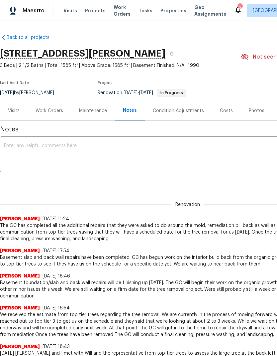
click at [79, 142] on div "x ​" at bounding box center [188, 155] width 376 height 34
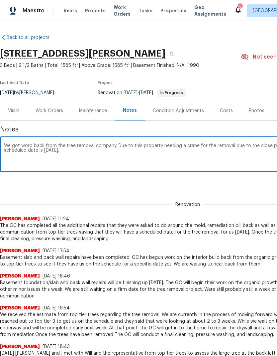
click at [10, 140] on div "We got word back from the tree removal company. Due to this property needing a …" at bounding box center [188, 155] width 376 height 34
click at [10, 143] on textarea "We got word back from the tree removal company. Due to this property needing a …" at bounding box center [188, 154] width 368 height 23
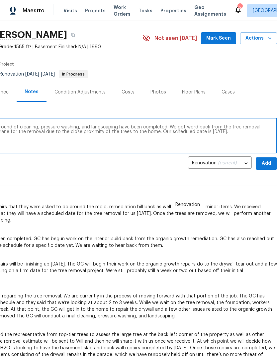
scroll to position [19, 98]
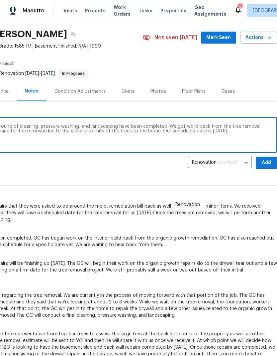
click at [252, 133] on textarea "All additional renovations besides another round of cleaning, pressure washing,…" at bounding box center [90, 135] width 368 height 23
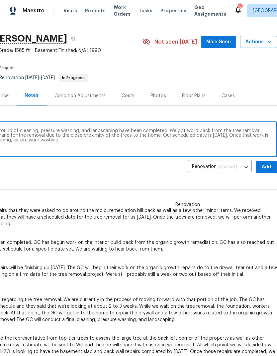
scroll to position [15, 98]
type textarea "All additional renovations besides another round of cleaning, pressure washing,…"
click at [272, 164] on span "Add" at bounding box center [266, 167] width 11 height 8
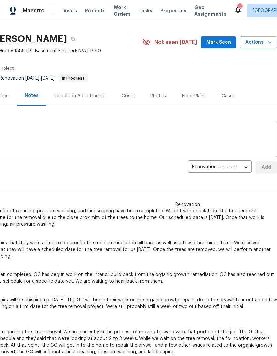
click at [227, 44] on span "Mark Seen" at bounding box center [218, 42] width 25 height 8
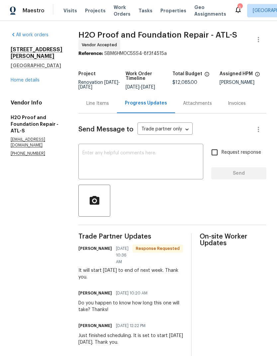
click at [101, 102] on div "Line Items" at bounding box center [97, 103] width 23 height 7
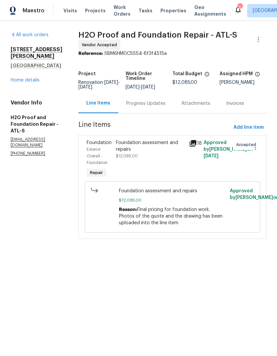
click at [36, 78] on link "Home details" at bounding box center [25, 80] width 29 height 5
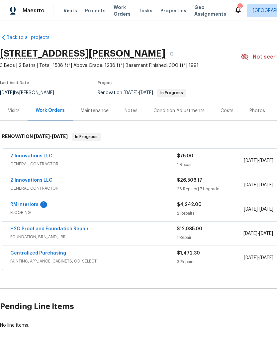
click at [225, 112] on div "Costs" at bounding box center [227, 110] width 13 height 7
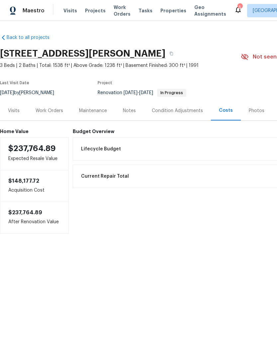
click at [57, 112] on div "Work Orders" at bounding box center [50, 110] width 28 height 7
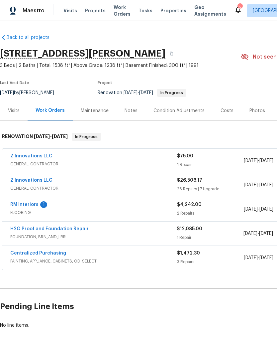
click at [44, 182] on link "Z Innovations LLC" at bounding box center [31, 180] width 42 height 5
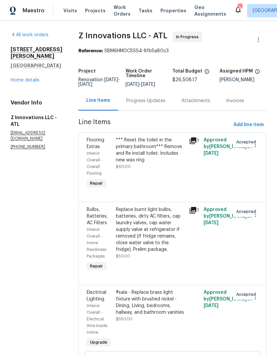
click at [36, 78] on link "Home details" at bounding box center [25, 80] width 29 height 5
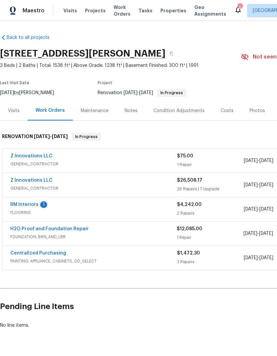
click at [128, 111] on div "Notes" at bounding box center [131, 110] width 13 height 7
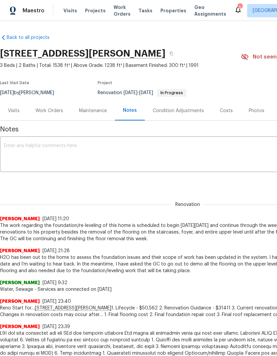
click at [38, 144] on textarea at bounding box center [188, 154] width 368 height 23
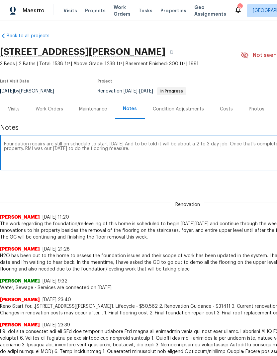
scroll to position [2, 0]
click at [147, 144] on textarea "Foundation repairs are still on schedule to start Monday 8/18 And to be told it…" at bounding box center [188, 153] width 368 height 23
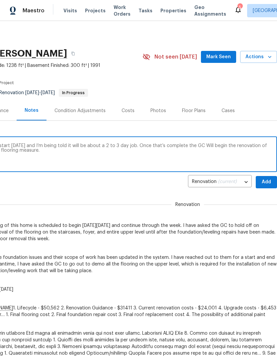
scroll to position [0, 98]
type textarea "Foundation repairs are still on schedule to start Monday 8/18 and I’m being tol…"
click at [269, 182] on span "Add" at bounding box center [266, 182] width 11 height 8
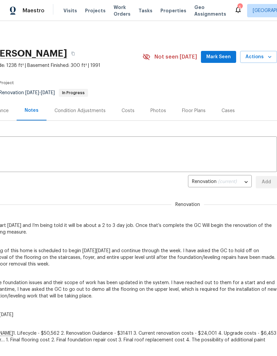
click at [226, 60] on span "Mark Seen" at bounding box center [218, 57] width 25 height 8
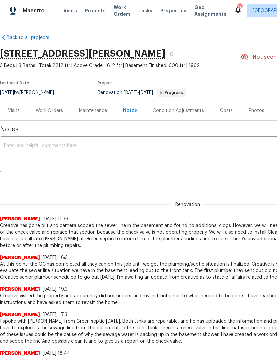
click at [76, 145] on textarea at bounding box center [188, 154] width 368 height 23
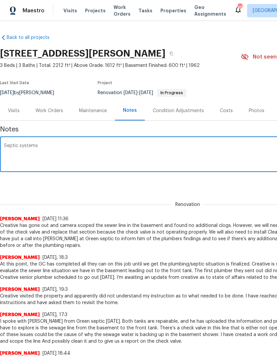
click at [9, 144] on textarea "Septic systems" at bounding box center [188, 154] width 368 height 23
click at [70, 147] on textarea "Both Septic systems" at bounding box center [188, 154] width 368 height 23
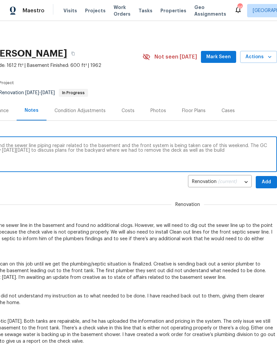
scroll to position [0, 98]
click at [204, 149] on textarea "Both Septic systems have been repaired and the sewer line piping repair related…" at bounding box center [90, 154] width 368 height 23
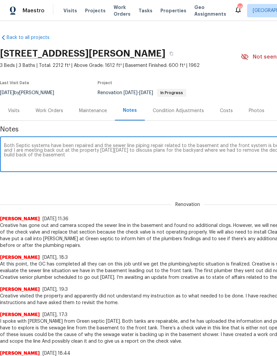
scroll to position [0, 0]
click at [65, 156] on textarea "Both Septic systems have been repaired and the sewer line piping repair related…" at bounding box center [188, 154] width 368 height 23
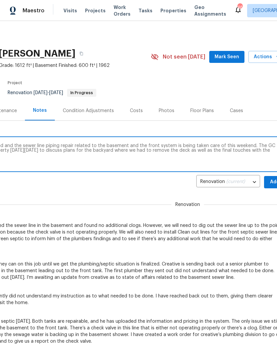
scroll to position [0, 91]
click at [160, 144] on textarea "Both Septic systems have been repaired and the sewer line piping repair related…" at bounding box center [97, 154] width 368 height 23
click at [194, 146] on textarea "Both Septic systems have been repaired and the sewer line piping repair related…" at bounding box center [97, 154] width 368 height 23
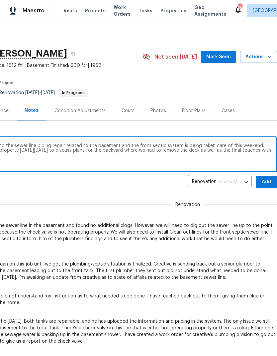
scroll to position [0, 98]
type textarea "Both Septic systems have been repaired and the sewer line piping repair related…"
click at [268, 180] on span "Add" at bounding box center [266, 182] width 11 height 8
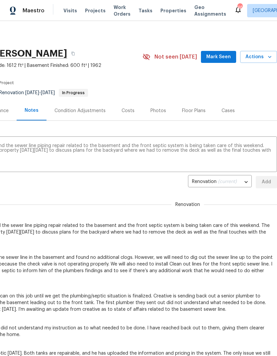
click at [225, 55] on span "Mark Seen" at bounding box center [218, 57] width 25 height 8
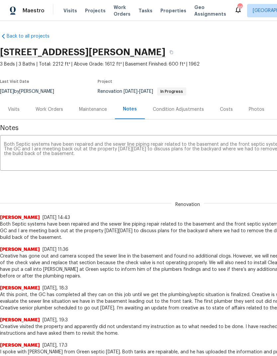
scroll to position [1, 0]
